Goal: Task Accomplishment & Management: Use online tool/utility

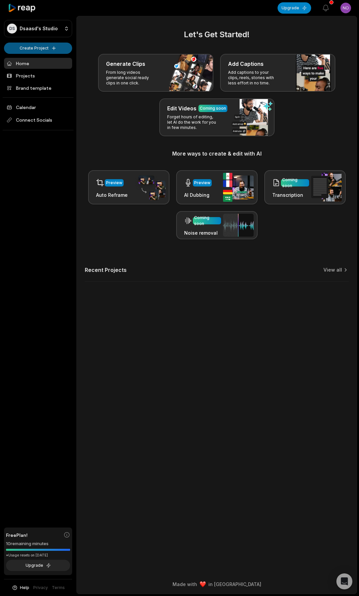
click at [33, 49] on html "DS Dsaasd's Studio Create Project Home Projects Brand template Calendar Connect…" at bounding box center [179, 298] width 359 height 596
click at [32, 63] on link "Create Clips" at bounding box center [38, 62] width 65 height 11
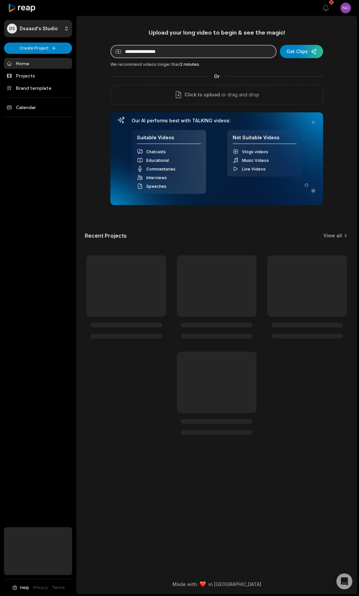
click at [145, 56] on input at bounding box center [193, 51] width 166 height 13
paste input "**********"
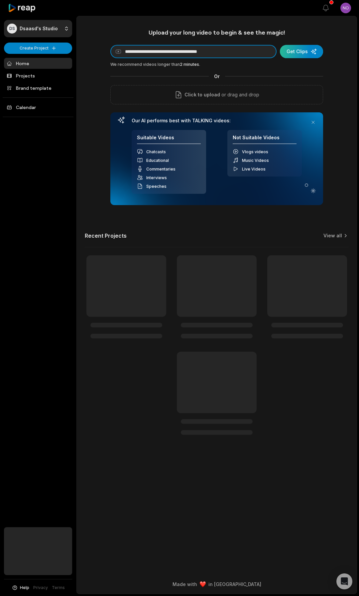
type input "**********"
click at [294, 51] on div "submit" at bounding box center [301, 51] width 43 height 13
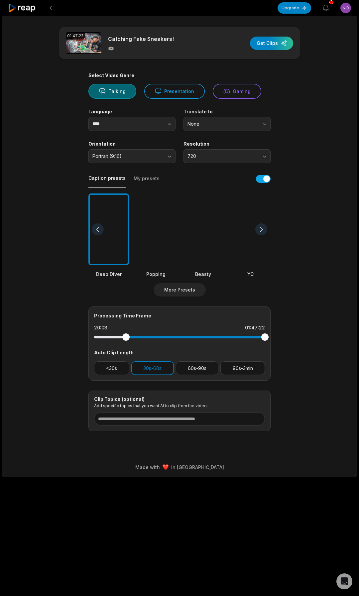
drag, startPoint x: 96, startPoint y: 338, endPoint x: 126, endPoint y: 342, distance: 29.8
click at [126, 342] on div at bounding box center [179, 337] width 171 height 12
drag, startPoint x: 264, startPoint y: 337, endPoint x: 142, endPoint y: 346, distance: 123.3
click at [142, 346] on div "Processing Time Frame 20:03 29:52 Auto Clip Length <30s 30s-60s 60s-90s 90s-3min" at bounding box center [179, 343] width 182 height 74
click at [182, 360] on div "Processing Time Frame 20:03 29:52 Auto Clip Length <30s 30s-60s 60s-90s 90s-3min" at bounding box center [179, 343] width 182 height 74
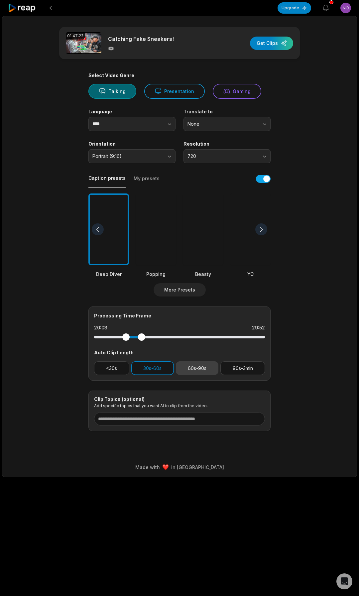
click at [183, 363] on button "60s-90s" at bounding box center [197, 368] width 43 height 14
click at [272, 51] on div "01:47:22 Catching Fake Sneakers! Get Clips" at bounding box center [179, 43] width 241 height 32
click at [272, 47] on div "button" at bounding box center [271, 43] width 43 height 13
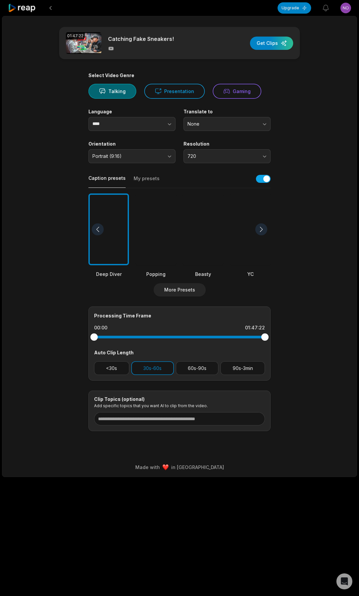
click at [122, 340] on div at bounding box center [179, 337] width 171 height 12
click at [123, 339] on div at bounding box center [121, 336] width 7 height 7
click at [128, 340] on div at bounding box center [179, 337] width 171 height 12
click at [126, 338] on div at bounding box center [125, 336] width 7 height 7
drag, startPoint x: 263, startPoint y: 335, endPoint x: 142, endPoint y: 352, distance: 123.1
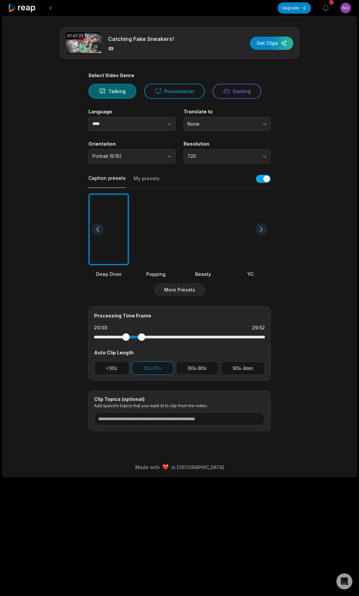
click at [142, 352] on div "Processing Time Frame 20:03 29:52 Auto Clip Length <30s 30s-60s 60s-90s 90s-3min" at bounding box center [179, 343] width 182 height 74
click at [154, 125] on button "button" at bounding box center [157, 124] width 38 height 14
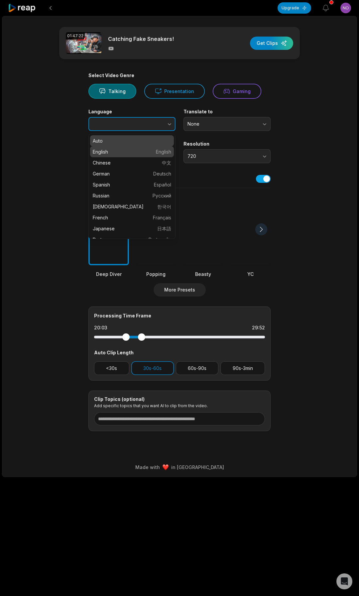
type input "*******"
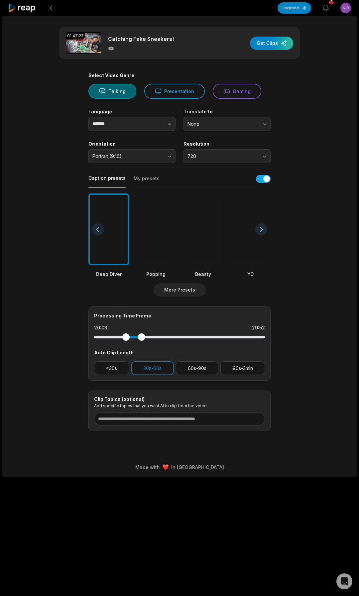
click at [205, 242] on div at bounding box center [203, 229] width 41 height 72
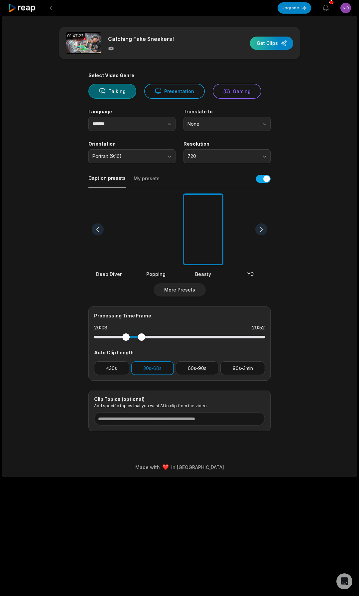
click at [266, 49] on div "button" at bounding box center [271, 43] width 43 height 13
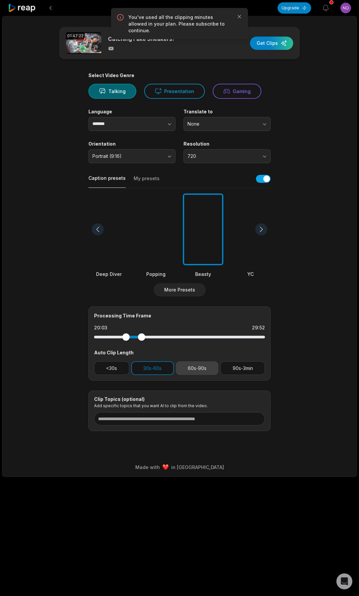
click at [191, 368] on button "60s-90s" at bounding box center [197, 368] width 43 height 14
click at [193, 221] on div at bounding box center [203, 229] width 41 height 72
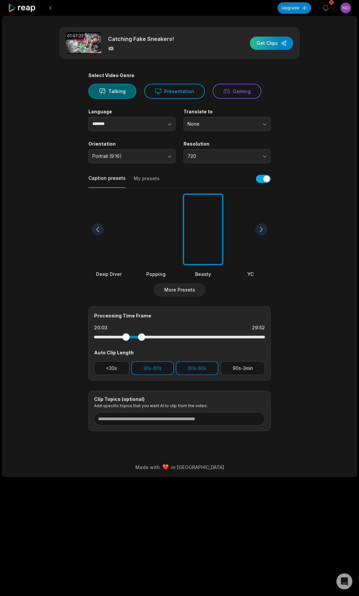
click at [267, 44] on div "button" at bounding box center [271, 43] width 43 height 13
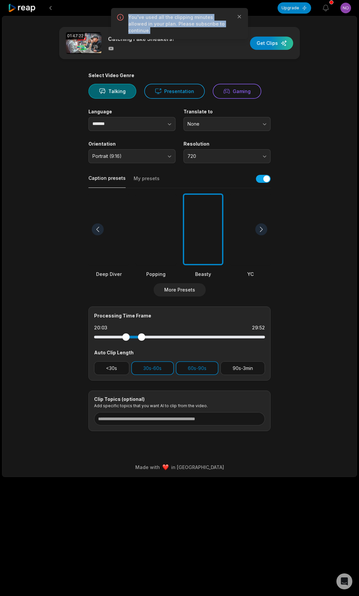
drag, startPoint x: 223, startPoint y: 21, endPoint x: 126, endPoint y: 18, distance: 96.4
click at [126, 18] on div "You've used all the clipping minutes allowed in your plan. Please subscribe to …" at bounding box center [179, 23] width 126 height 21
copy p "You've used all the clipping minutes allowed in your plan. Please subscribe to …"
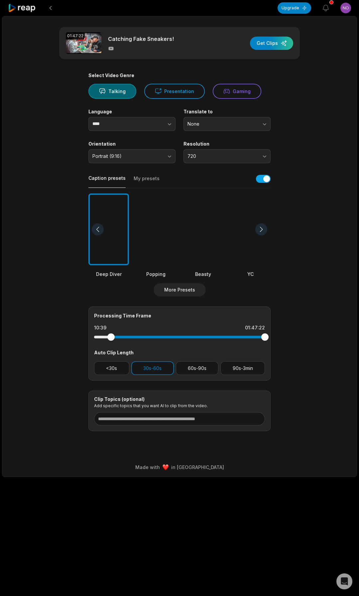
drag, startPoint x: 94, startPoint y: 338, endPoint x: 111, endPoint y: 339, distance: 16.6
click at [111, 339] on div at bounding box center [110, 336] width 7 height 7
drag, startPoint x: 266, startPoint y: 337, endPoint x: 127, endPoint y: 337, distance: 138.9
click at [127, 337] on div at bounding box center [127, 336] width 7 height 7
click at [277, 47] on div "button" at bounding box center [271, 43] width 43 height 13
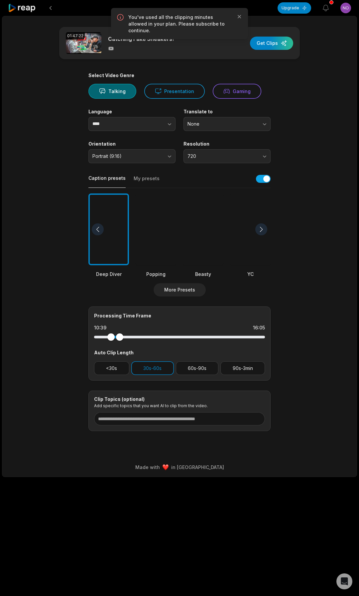
drag, startPoint x: 127, startPoint y: 335, endPoint x: 120, endPoint y: 338, distance: 8.2
click at [120, 338] on div at bounding box center [119, 336] width 7 height 7
click at [263, 44] on div "button" at bounding box center [271, 43] width 43 height 13
drag, startPoint x: 120, startPoint y: 336, endPoint x: 109, endPoint y: 336, distance: 11.3
click at [109, 336] on div at bounding box center [179, 337] width 171 height 3
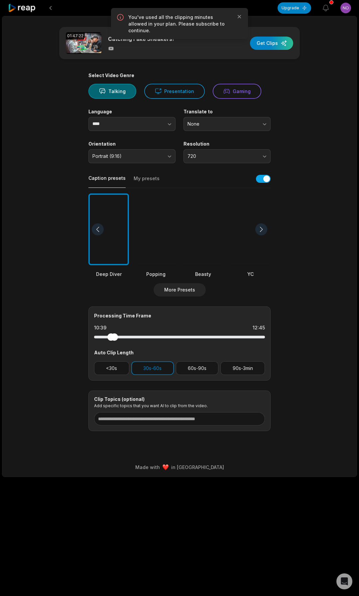
click at [268, 33] on div "01:47:22 Catching Fake Sneakers! Get Clips" at bounding box center [179, 43] width 241 height 32
click at [268, 42] on div "button" at bounding box center [271, 43] width 43 height 13
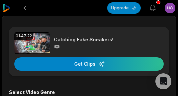
click at [8, 10] on img at bounding box center [7, 8] width 8 height 8
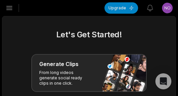
click at [8, 10] on icon "button" at bounding box center [10, 8] width 6 height 4
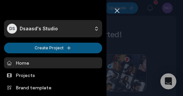
click at [22, 51] on html "DS Dsaasd's Studio Create Project Home Projects Brand template Calendar Connect…" at bounding box center [91, 48] width 183 height 96
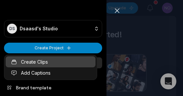
click at [23, 61] on link "Create Clips" at bounding box center [51, 61] width 90 height 11
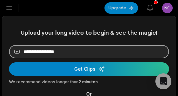
click at [32, 53] on input at bounding box center [89, 51] width 160 height 13
paste input "**********"
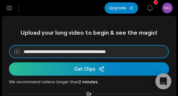
type input "**********"
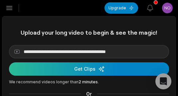
click at [37, 66] on div "submit" at bounding box center [89, 68] width 160 height 13
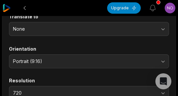
scroll to position [133, 0]
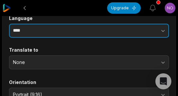
click at [62, 28] on input "****" at bounding box center [89, 31] width 160 height 14
click at [51, 30] on input "****" at bounding box center [89, 31] width 160 height 14
click at [161, 30] on icon "button" at bounding box center [162, 31] width 3 height 2
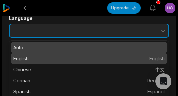
type input "*******"
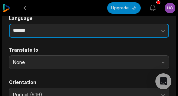
scroll to position [332, 0]
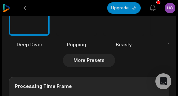
click at [125, 20] on div at bounding box center [123, 0] width 41 height 72
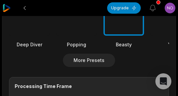
scroll to position [399, 0]
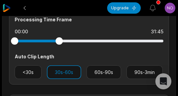
drag, startPoint x: 162, startPoint y: 40, endPoint x: -89, endPoint y: 37, distance: 251.2
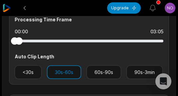
drag, startPoint x: 60, startPoint y: 42, endPoint x: 13, endPoint y: 41, distance: 47.9
click at [15, 41] on div at bounding box center [89, 41] width 149 height 3
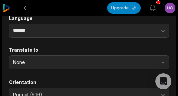
scroll to position [0, 0]
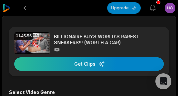
click at [68, 63] on div "button" at bounding box center [88, 63] width 149 height 13
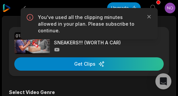
click at [83, 20] on p "You've used all the clipping minutes allowed in your plan. Please subscribe to …" at bounding box center [89, 24] width 102 height 20
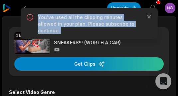
click at [83, 20] on p "You've used all the clipping minutes allowed in your plan. Please subscribe to …" at bounding box center [89, 24] width 102 height 20
copy p "You've used all the clipping minutes allowed in your plan. Please subscribe to …"
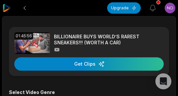
click at [57, 49] on icon at bounding box center [57, 50] width 6 height 6
click at [38, 47] on img at bounding box center [32, 43] width 36 height 22
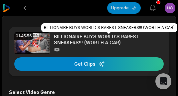
click at [73, 36] on p "BILLIONAIRE BUYS WORLD’S RAREST SNEAKERS!!! (WORTH A CAR)" at bounding box center [109, 40] width 110 height 12
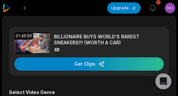
click at [5, 9] on img at bounding box center [7, 8] width 8 height 8
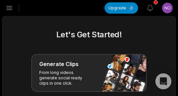
click at [165, 10] on html "DS [PERSON_NAME]'s Studio Create Project Home Projects Brand template Calendar …" at bounding box center [89, 48] width 178 height 96
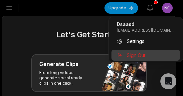
click at [137, 57] on span "Sign Out" at bounding box center [136, 54] width 19 height 7
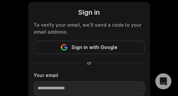
scroll to position [100, 0]
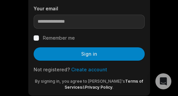
click at [83, 69] on link "Create account" at bounding box center [89, 69] width 36 height 6
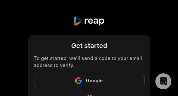
scroll to position [66, 0]
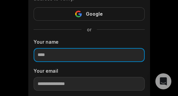
click at [60, 57] on input at bounding box center [89, 55] width 111 height 14
type input "****"
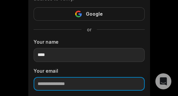
click at [67, 83] on input "email" at bounding box center [89, 84] width 111 height 14
paste input "**********"
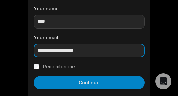
scroll to position [133, 0]
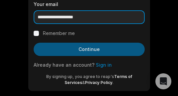
type input "**********"
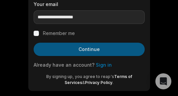
click at [63, 51] on button "Continue" at bounding box center [89, 49] width 111 height 13
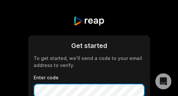
scroll to position [66, 0]
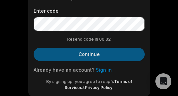
click at [88, 56] on button "Continue" at bounding box center [89, 54] width 111 height 13
